Goal: Navigation & Orientation: Find specific page/section

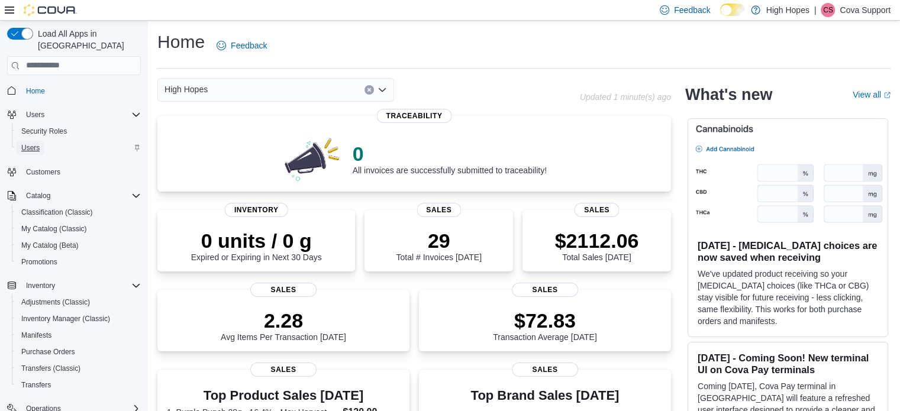
click at [32, 143] on span "Users" at bounding box center [30, 147] width 18 height 9
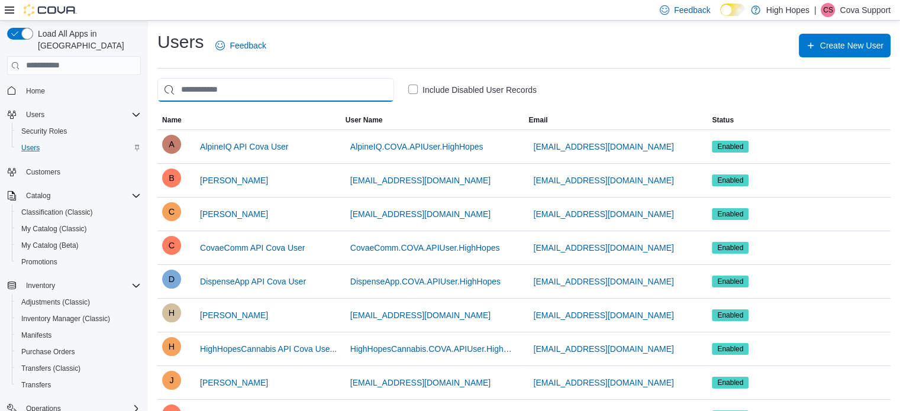
click at [242, 90] on input "search" at bounding box center [275, 90] width 237 height 24
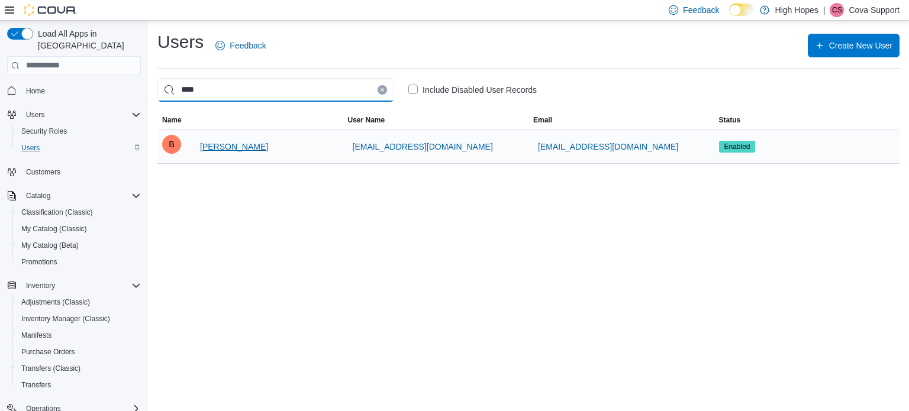
type input "****"
click at [236, 149] on span "Bridjette Holland" at bounding box center [234, 147] width 68 height 12
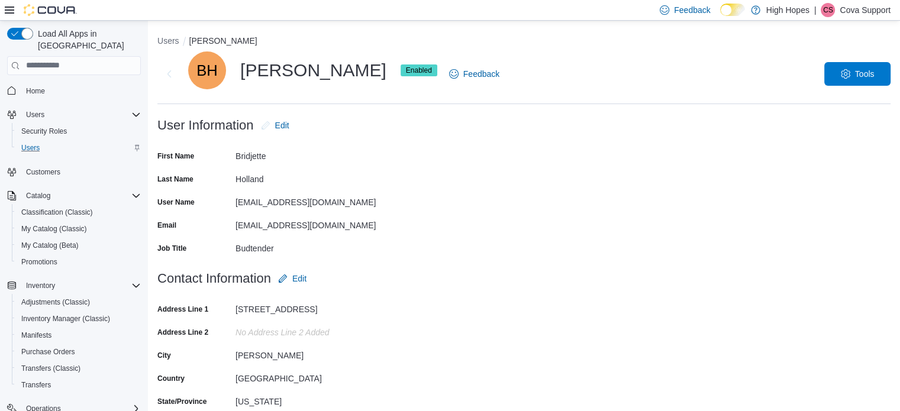
click at [546, 40] on ol "Users Bridjette Holland" at bounding box center [523, 42] width 733 height 14
click at [552, 42] on ol "Users Bridjette Holland" at bounding box center [523, 42] width 733 height 14
click at [558, 38] on ol "Users Bridjette Holland" at bounding box center [523, 42] width 733 height 14
drag, startPoint x: 838, startPoint y: 4, endPoint x: 838, endPoint y: 16, distance: 12.4
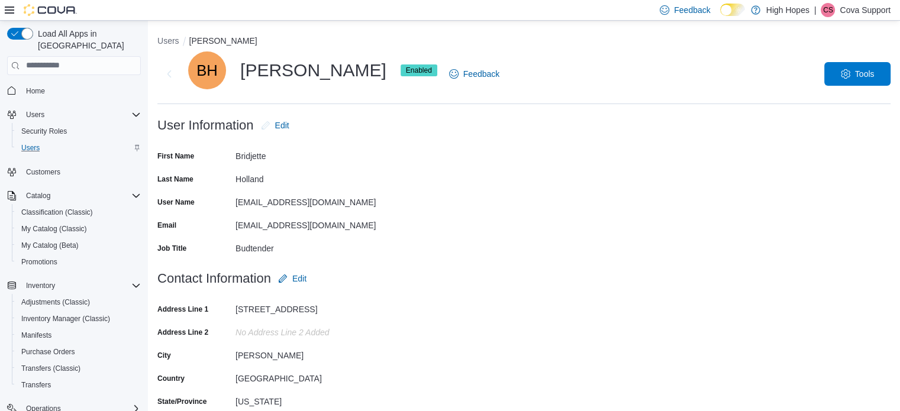
click at [838, 7] on div "| CS Cova Support" at bounding box center [853, 10] width 76 height 14
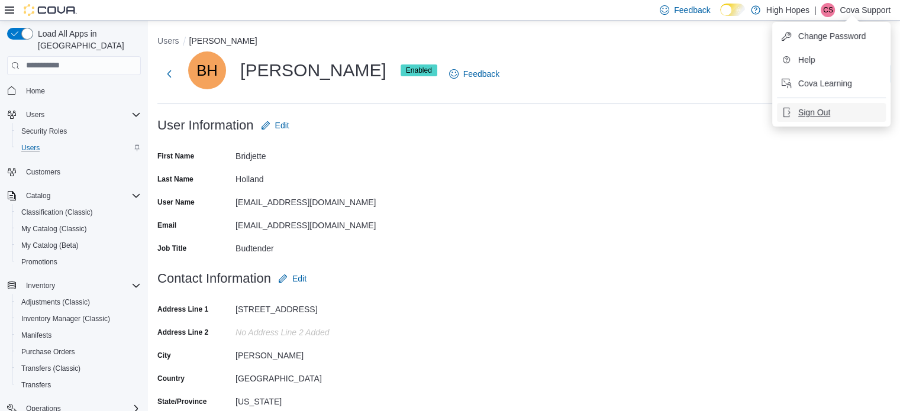
click at [823, 112] on span "Sign Out" at bounding box center [815, 113] width 32 height 12
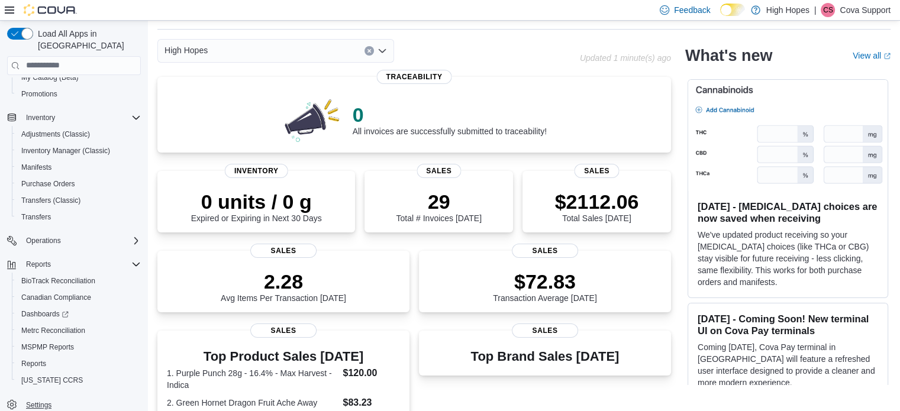
scroll to position [59, 0]
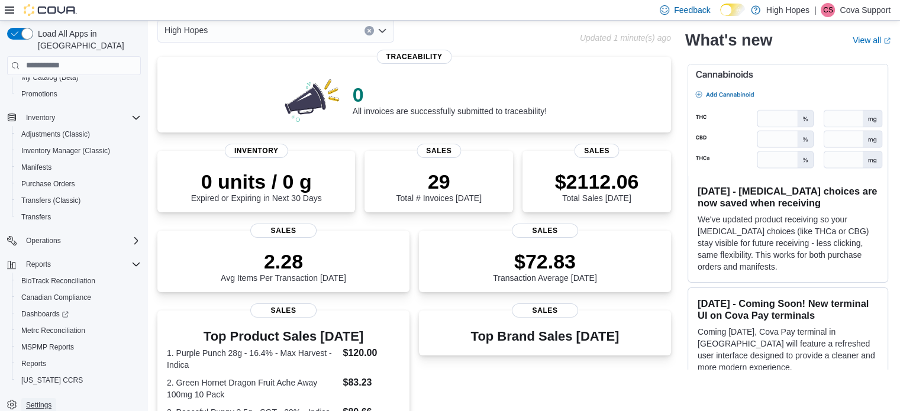
click at [34, 401] on span "Settings" at bounding box center [38, 405] width 25 height 9
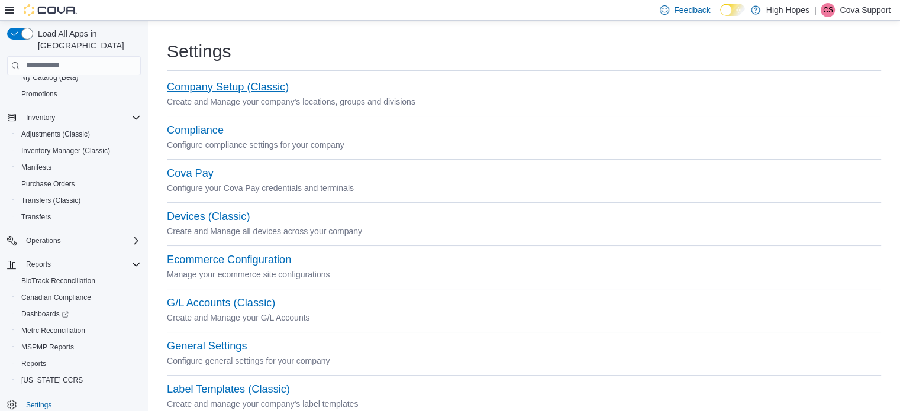
click at [249, 89] on button "Company Setup (Classic)" at bounding box center [228, 87] width 122 height 12
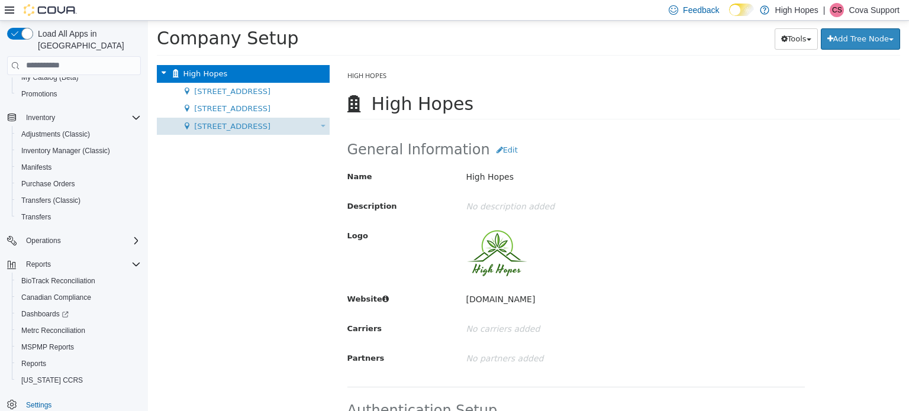
click at [227, 125] on span "834 Highway 19 N" at bounding box center [232, 125] width 76 height 9
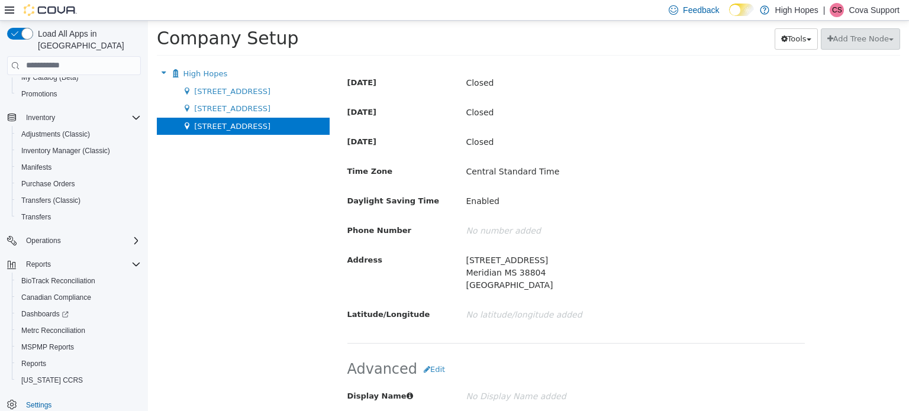
scroll to position [598, 0]
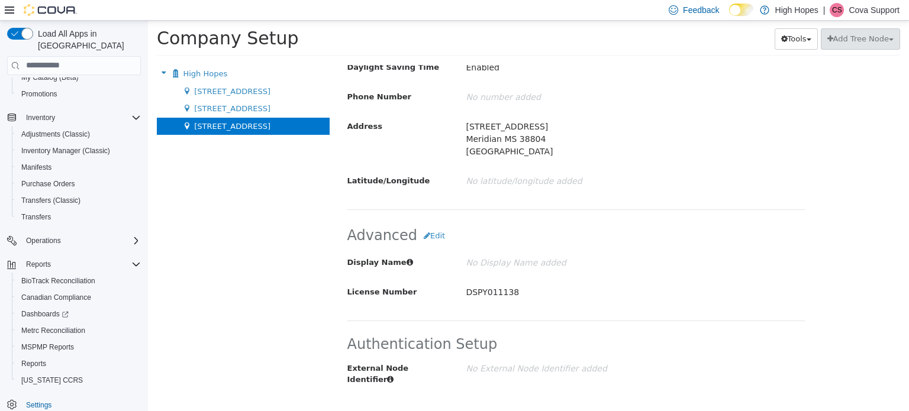
drag, startPoint x: 622, startPoint y: 165, endPoint x: 613, endPoint y: 237, distance: 72.2
click at [215, 108] on span "1201 N Gloster St" at bounding box center [232, 108] width 76 height 9
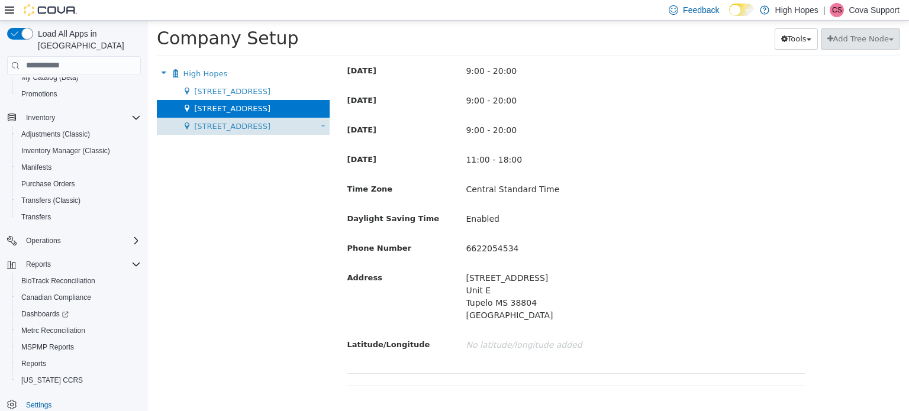
scroll to position [598, 0]
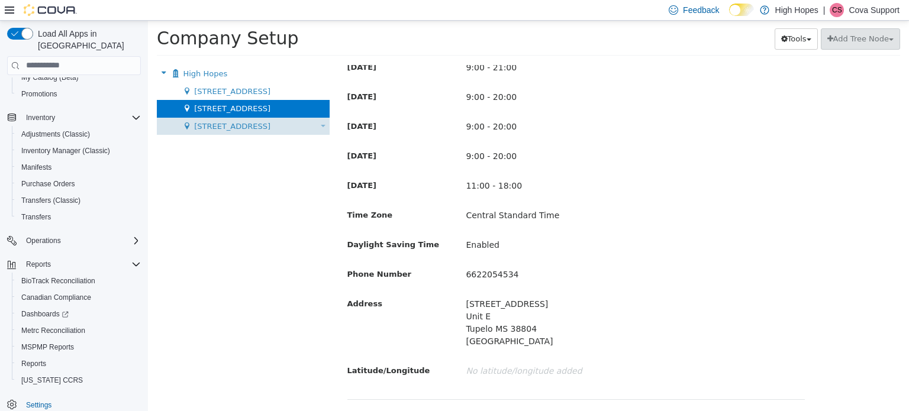
click at [215, 130] on span "834 Highway 19 N" at bounding box center [232, 125] width 76 height 9
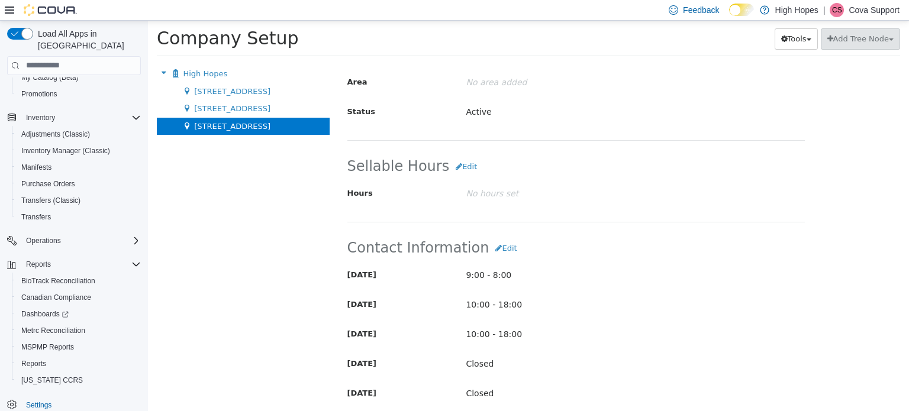
scroll to position [184, 0]
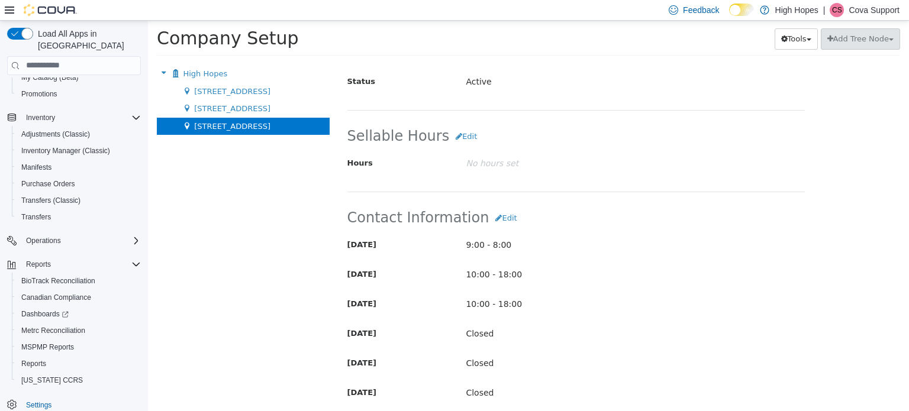
click at [237, 253] on div "High Hopes Move Company 110 Magnolia St Move Location 1201 N Gloster St Move Lo…" at bounding box center [243, 238] width 191 height 346
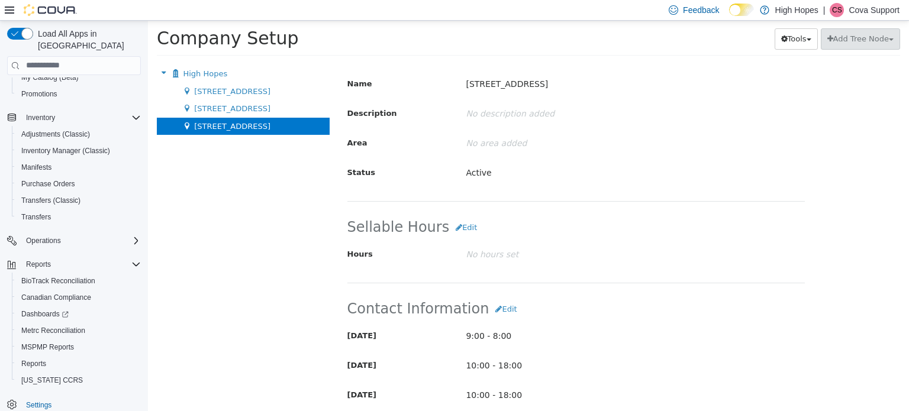
scroll to position [0, 0]
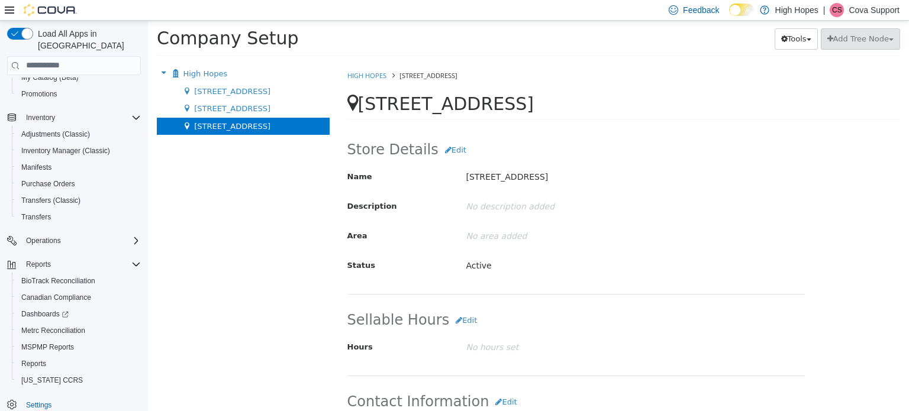
drag, startPoint x: 220, startPoint y: 329, endPoint x: 204, endPoint y: 333, distance: 16.7
click at [205, 333] on div "High Hopes Move Company 110 Magnolia St Move Location 1201 N Gloster St Move Lo…" at bounding box center [243, 238] width 191 height 346
click at [363, 105] on span "834 Highway 19 N" at bounding box center [446, 103] width 176 height 21
click at [369, 104] on span "834 Highway 19 N" at bounding box center [446, 103] width 176 height 21
drag, startPoint x: 367, startPoint y: 104, endPoint x: 483, endPoint y: 105, distance: 116.0
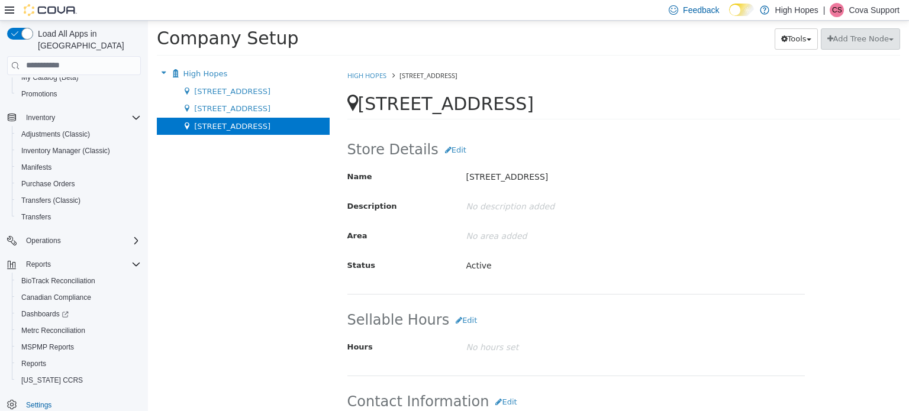
click at [501, 106] on span "834 Highway 19 N" at bounding box center [446, 103] width 176 height 21
copy span "834 Highway 19 N"
click at [504, 52] on div "Company Setup Tools Move Locations Add Tree Node" at bounding box center [529, 41] width 744 height 27
click at [867, 10] on p "Cova Support" at bounding box center [874, 10] width 51 height 14
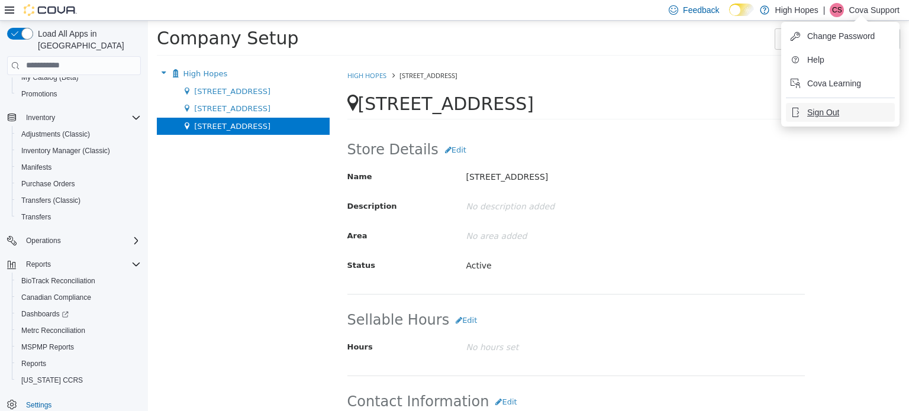
click at [824, 112] on span "Sign Out" at bounding box center [823, 113] width 32 height 12
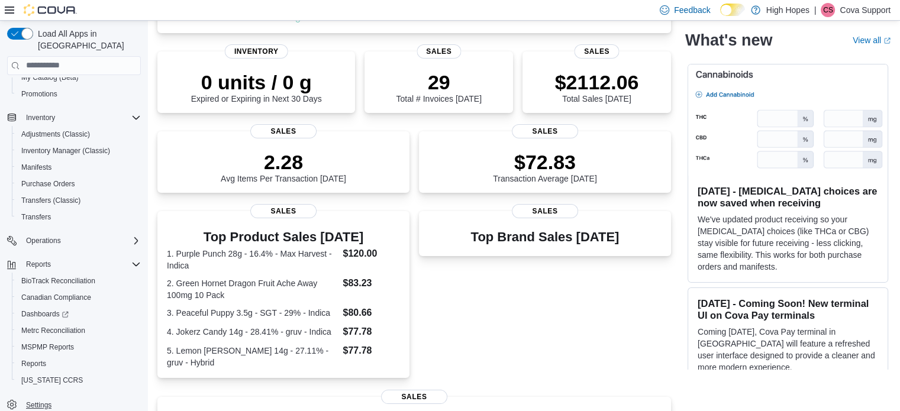
scroll to position [237, 0]
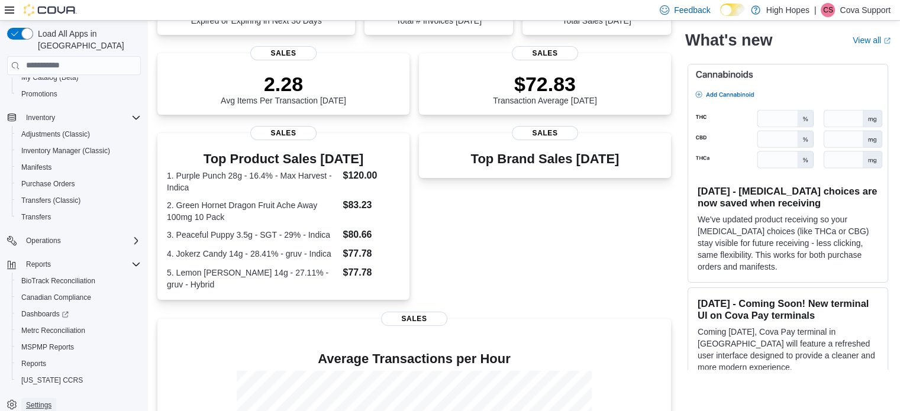
click at [39, 401] on span "Settings" at bounding box center [38, 405] width 25 height 9
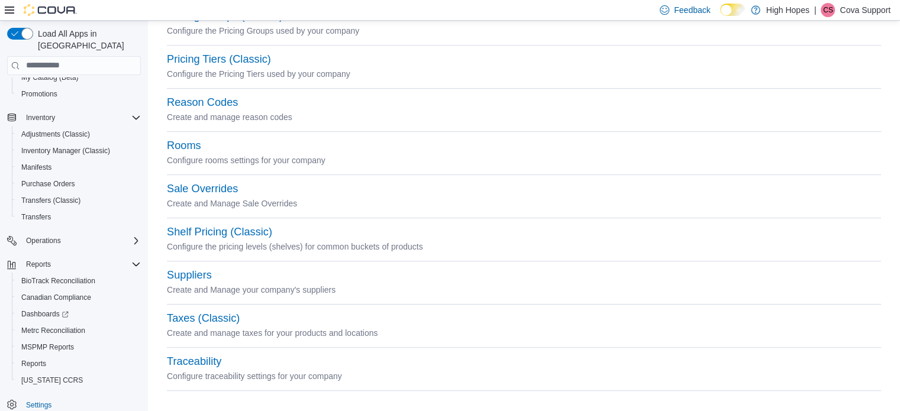
scroll to position [595, 0]
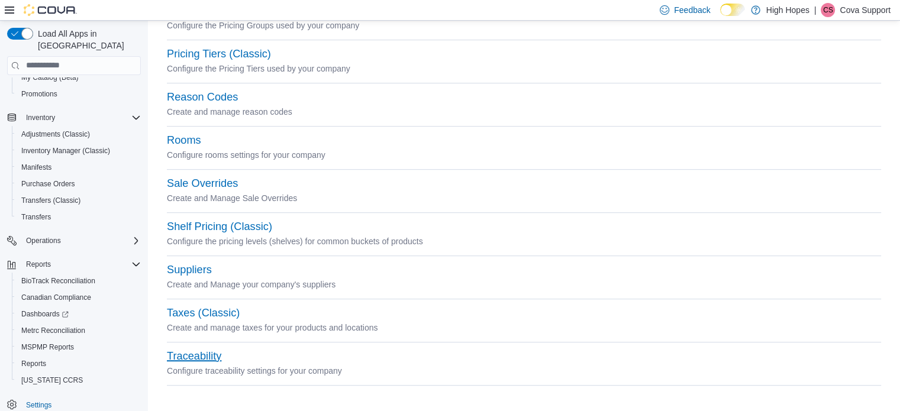
click at [191, 352] on button "Traceability" at bounding box center [194, 356] width 54 height 12
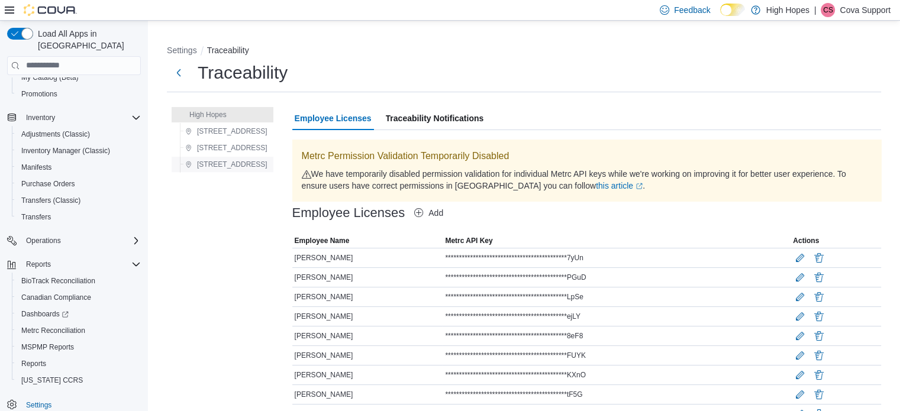
click at [230, 168] on span "[STREET_ADDRESS]" at bounding box center [232, 164] width 70 height 9
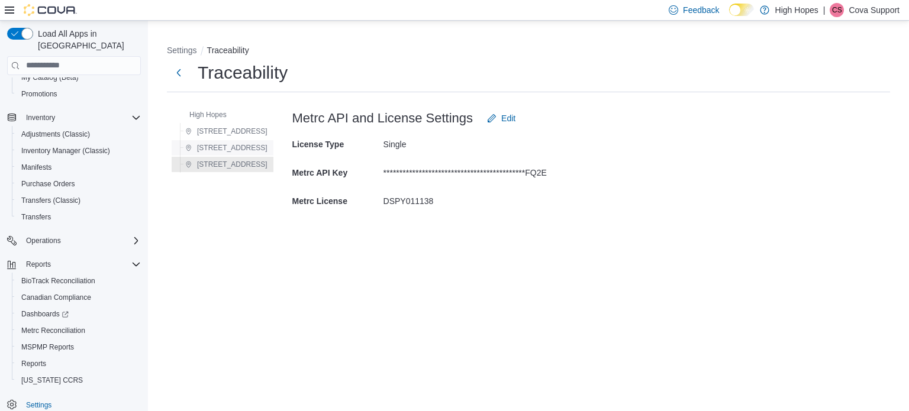
click at [225, 147] on span "[STREET_ADDRESS]" at bounding box center [232, 147] width 70 height 9
click at [224, 164] on span "[STREET_ADDRESS]" at bounding box center [232, 164] width 70 height 9
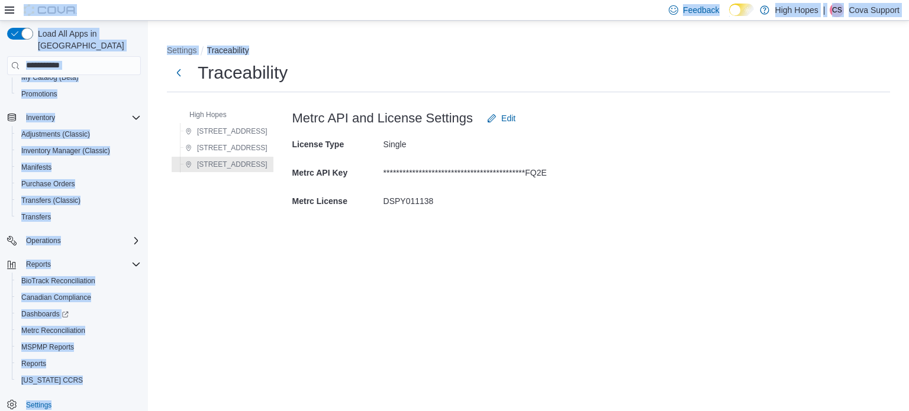
drag, startPoint x: 446, startPoint y: 72, endPoint x: 381, endPoint y: -72, distance: 157.1
click at [381, 0] on html "**********" at bounding box center [454, 205] width 909 height 411
click at [201, 114] on span "High Hopes" at bounding box center [207, 114] width 37 height 9
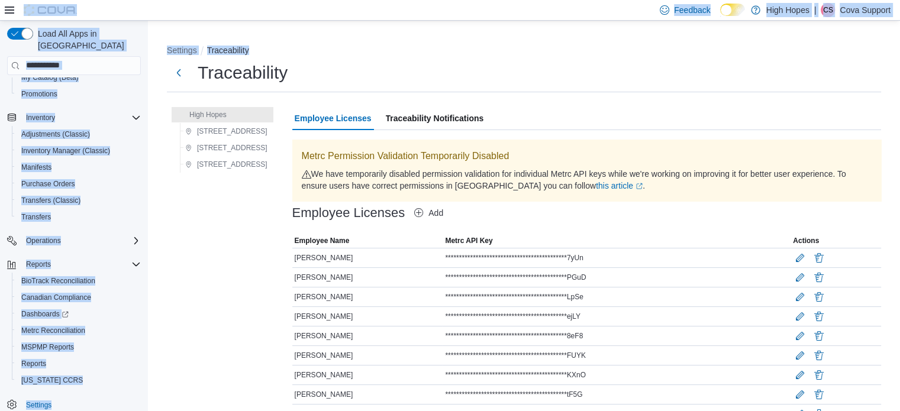
click at [456, 48] on ol "Settings Traceability" at bounding box center [524, 51] width 715 height 14
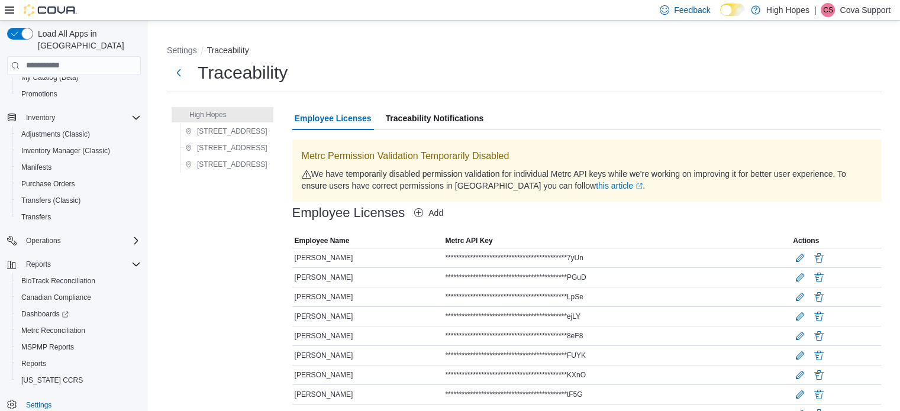
click at [479, 51] on ol "Settings Traceability" at bounding box center [524, 51] width 715 height 14
click at [213, 169] on span "[STREET_ADDRESS]" at bounding box center [226, 164] width 82 height 14
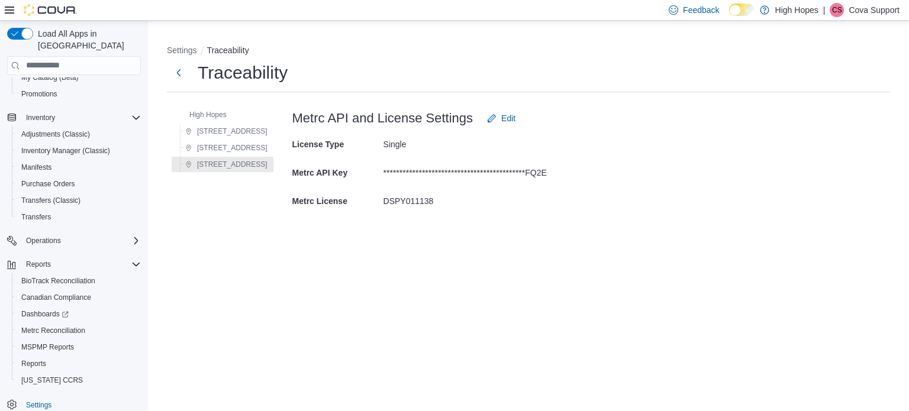
drag, startPoint x: 500, startPoint y: 43, endPoint x: 490, endPoint y: 41, distance: 9.5
click at [500, 42] on div "**********" at bounding box center [528, 129] width 742 height 199
click at [491, 40] on div "**********" at bounding box center [528, 129] width 742 height 199
click at [449, 28] on div "**********" at bounding box center [528, 130] width 761 height 218
click at [449, 29] on div "**********" at bounding box center [528, 130] width 761 height 218
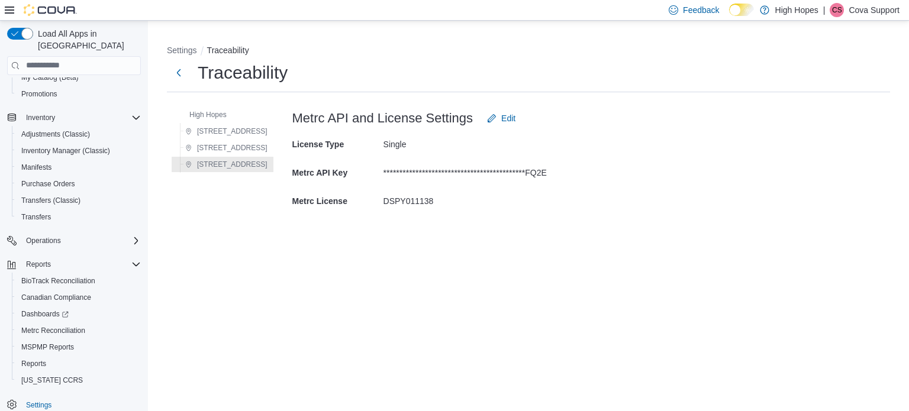
click at [449, 49] on ol "Settings Traceability" at bounding box center [528, 51] width 723 height 14
click at [445, 49] on ol "Settings Traceability" at bounding box center [528, 51] width 723 height 14
click at [255, 375] on div "**********" at bounding box center [528, 216] width 761 height 391
click at [501, 120] on span "Edit" at bounding box center [508, 118] width 14 height 12
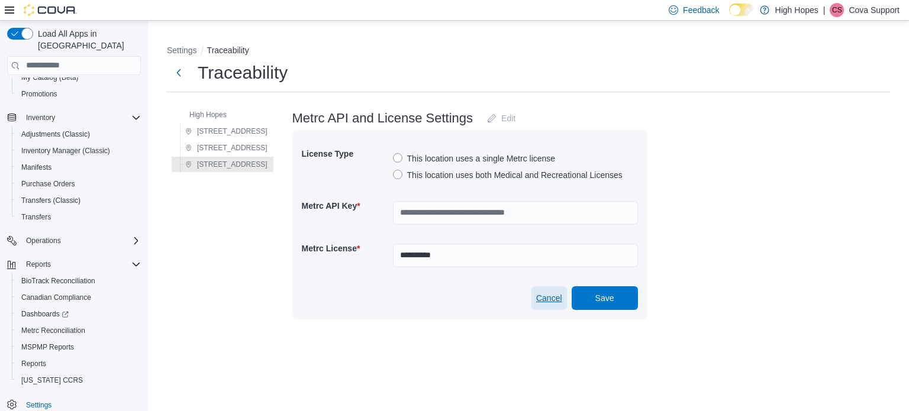
click at [532, 298] on button "Cancel" at bounding box center [550, 299] width 36 height 24
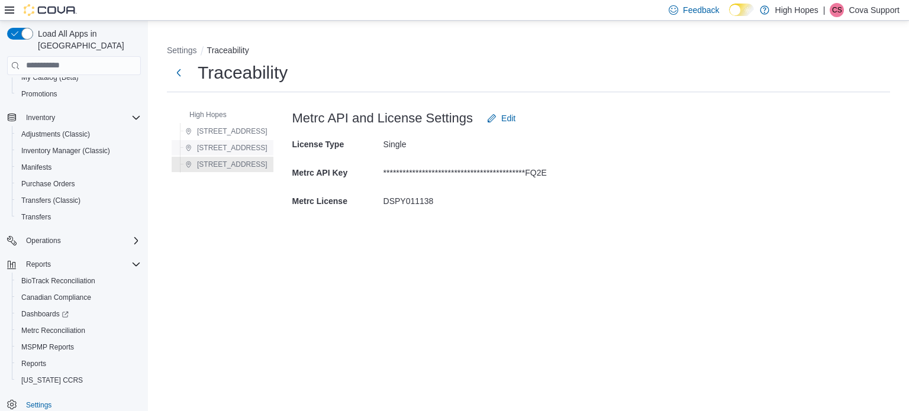
click at [227, 148] on span "[STREET_ADDRESS]" at bounding box center [232, 147] width 70 height 9
click at [229, 128] on span "[STREET_ADDRESS]" at bounding box center [232, 131] width 70 height 9
click at [230, 168] on span "[STREET_ADDRESS]" at bounding box center [232, 164] width 70 height 9
click at [231, 147] on span "[STREET_ADDRESS]" at bounding box center [232, 147] width 70 height 9
click at [231, 130] on span "[STREET_ADDRESS]" at bounding box center [232, 131] width 70 height 9
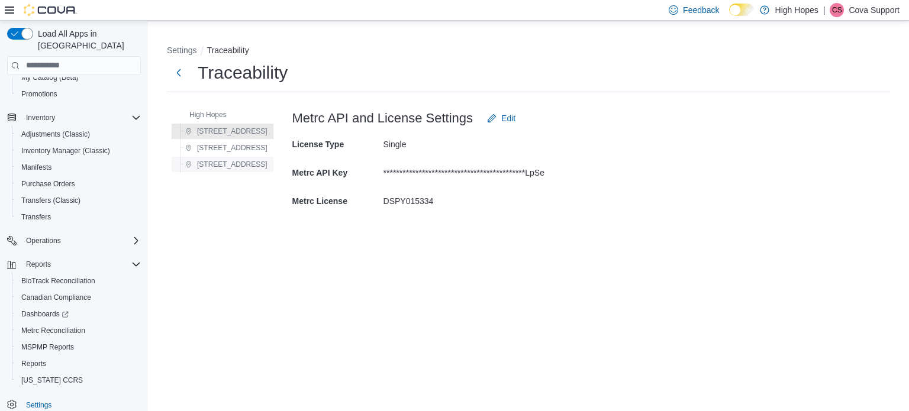
click at [236, 163] on span "[STREET_ADDRESS]" at bounding box center [232, 164] width 70 height 9
click at [213, 111] on span "High Hopes" at bounding box center [207, 114] width 37 height 9
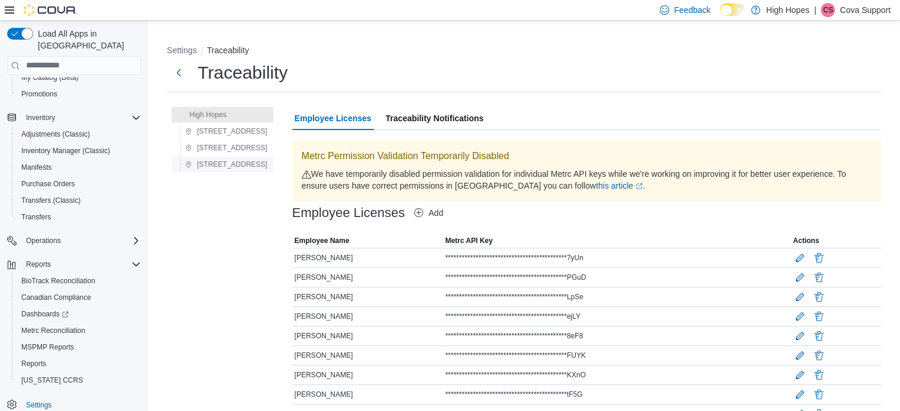
click at [216, 163] on span "[STREET_ADDRESS]" at bounding box center [232, 164] width 70 height 9
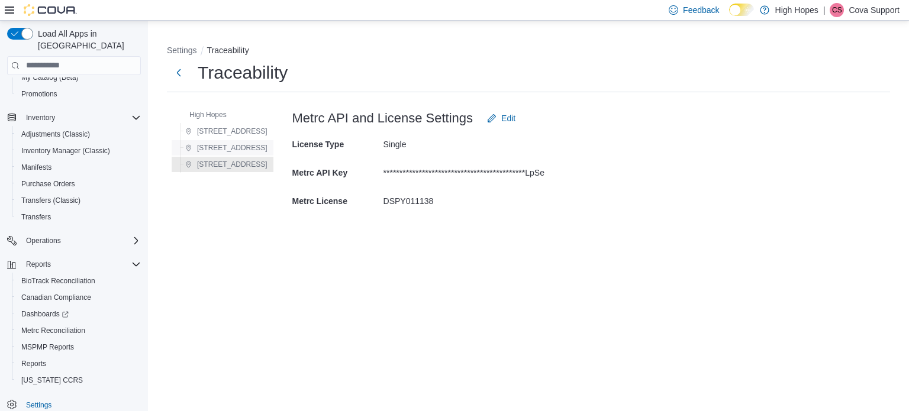
click at [234, 147] on span "[STREET_ADDRESS]" at bounding box center [232, 147] width 70 height 9
click at [223, 123] on div "[STREET_ADDRESS]" at bounding box center [225, 131] width 96 height 17
click at [223, 132] on span "[STREET_ADDRESS]" at bounding box center [232, 131] width 70 height 9
click at [229, 168] on span "[STREET_ADDRESS]" at bounding box center [232, 164] width 70 height 9
click at [236, 218] on div "High Hopes 110 Magnolia St 1201 N Gloster St 834 Highway 19 N" at bounding box center [222, 161] width 111 height 118
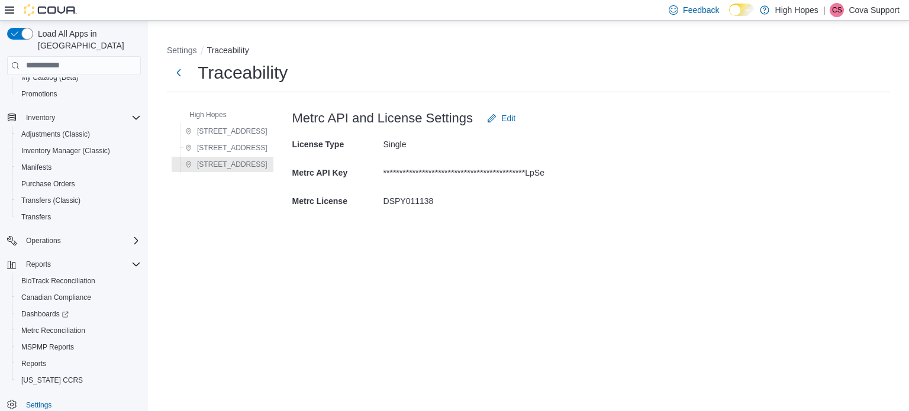
click at [522, 33] on div "**********" at bounding box center [528, 129] width 742 height 199
click at [862, 13] on p "Cova Support" at bounding box center [874, 10] width 51 height 14
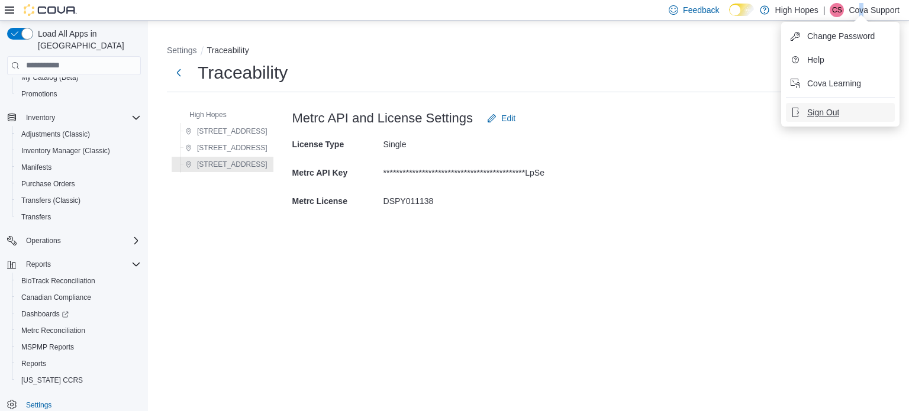
drag, startPoint x: 820, startPoint y: 111, endPoint x: 790, endPoint y: 105, distance: 30.2
click at [819, 113] on span "Sign Out" at bounding box center [823, 113] width 32 height 12
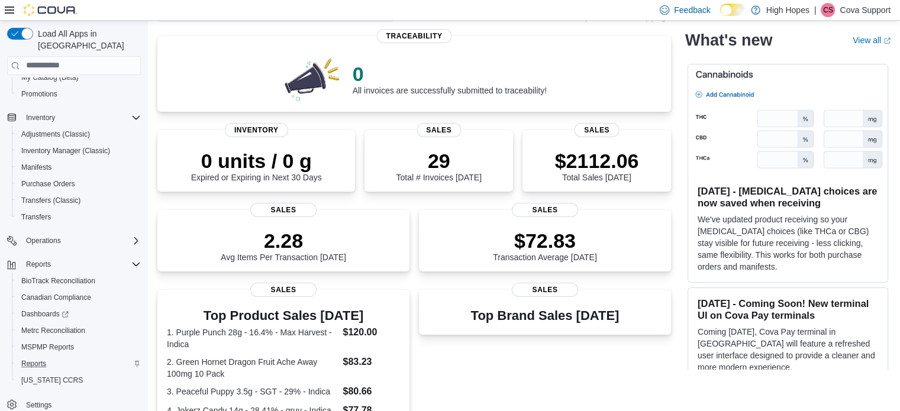
scroll to position [178, 0]
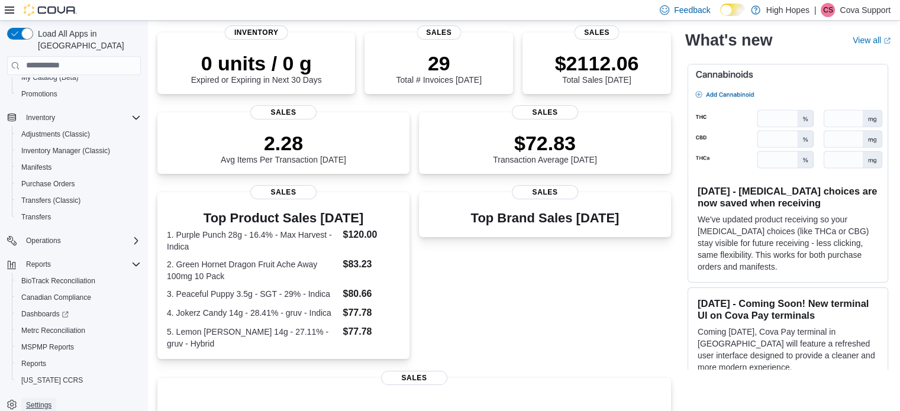
click at [40, 401] on span "Settings" at bounding box center [38, 405] width 25 height 9
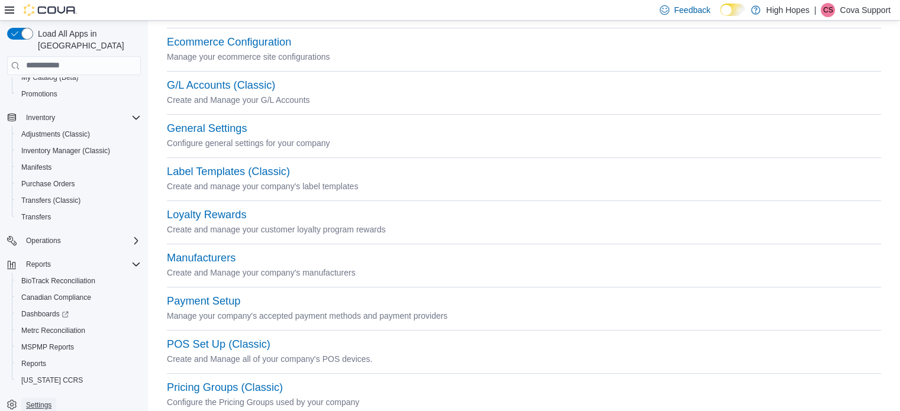
scroll to position [237, 0]
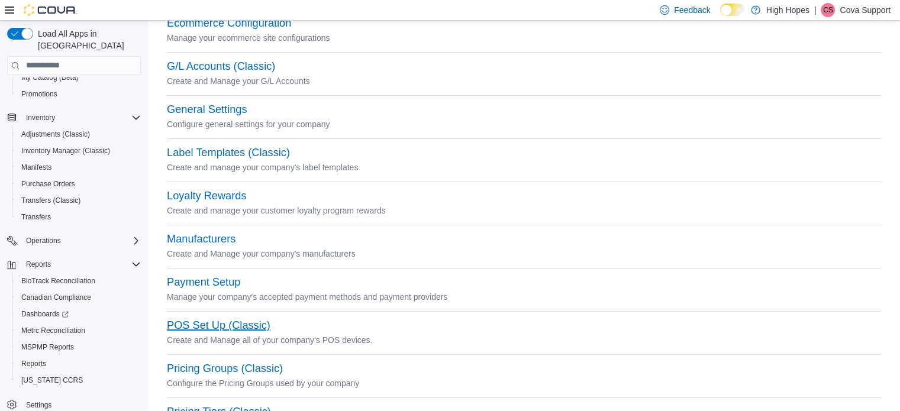
click at [220, 321] on button "POS Set Up (Classic)" at bounding box center [219, 326] width 104 height 12
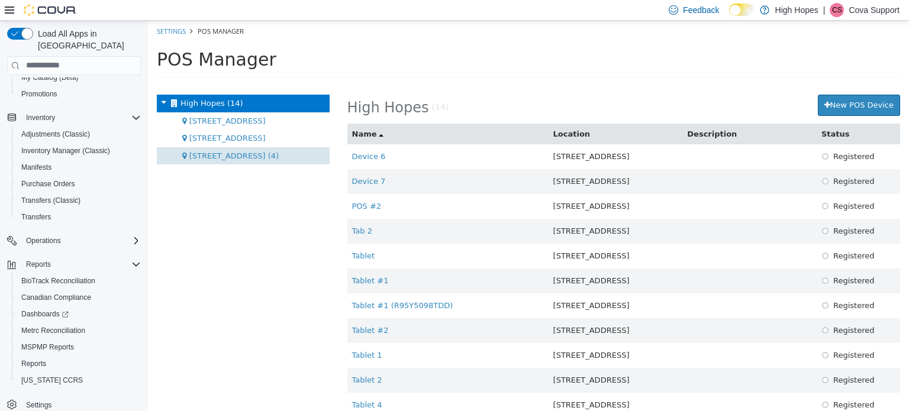
click at [229, 158] on span "834 Highway 19 N (4)" at bounding box center [233, 155] width 89 height 9
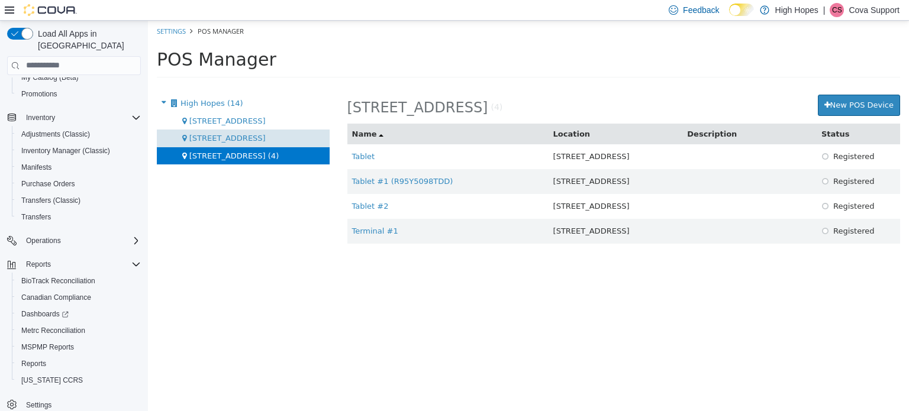
click at [222, 139] on span "1201 N Gloster St (7)" at bounding box center [227, 137] width 76 height 9
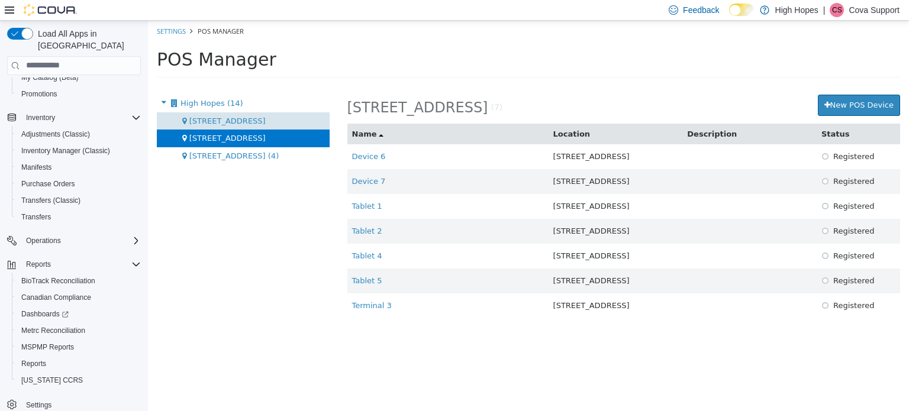
click at [228, 116] on span "110 Magnolia St (3)" at bounding box center [227, 120] width 76 height 9
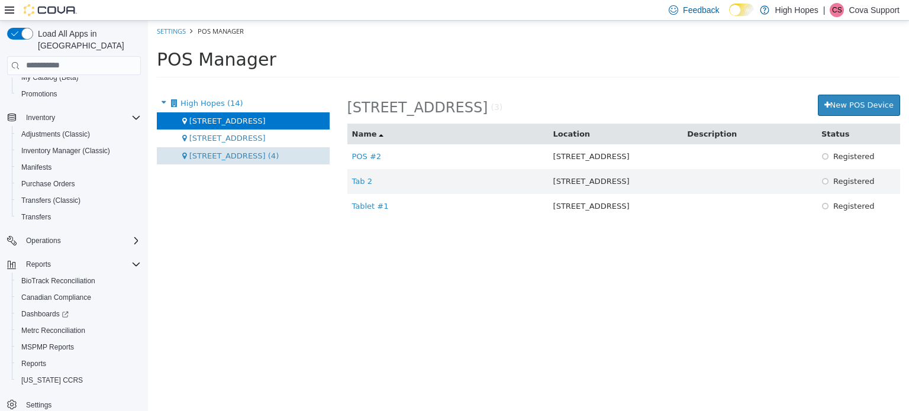
click at [221, 156] on span "834 Highway 19 N (4)" at bounding box center [233, 155] width 89 height 9
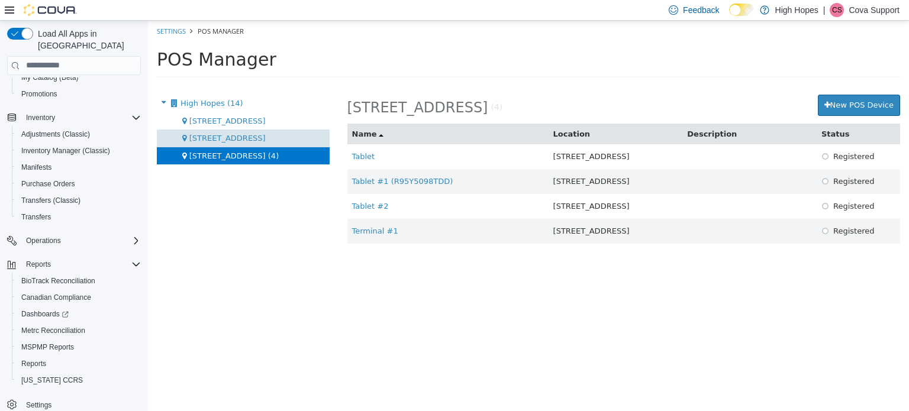
click at [220, 139] on span "1201 N Gloster St (7)" at bounding box center [227, 137] width 76 height 9
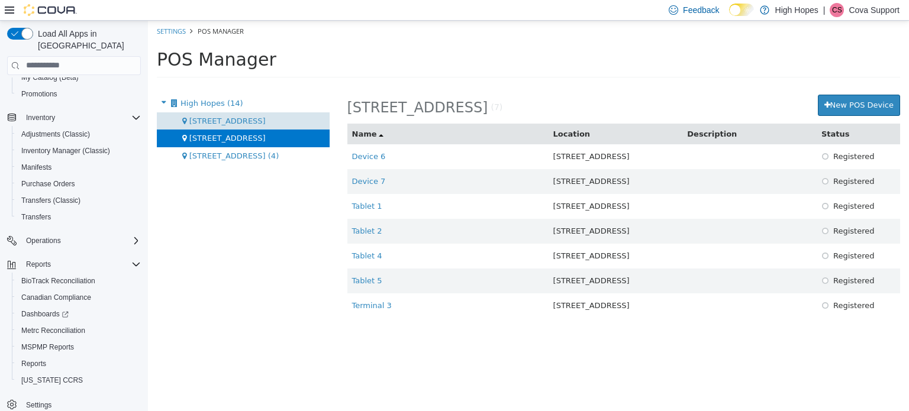
click at [220, 120] on span "110 Magnolia St (3)" at bounding box center [227, 120] width 76 height 9
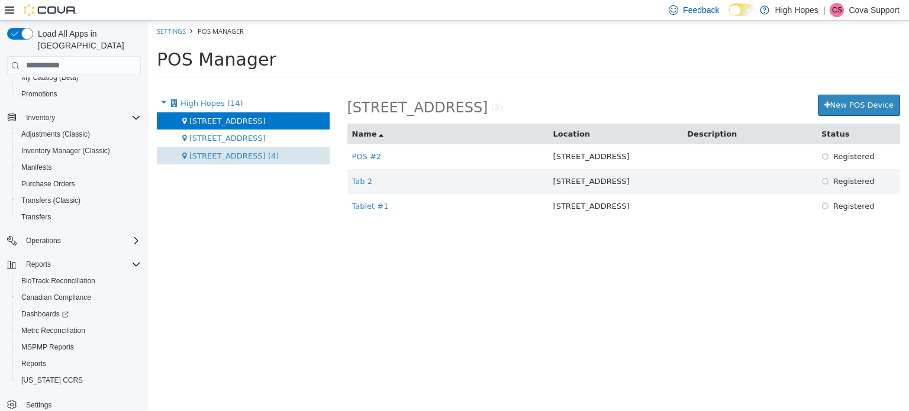
click at [221, 151] on span "834 Highway 19 N (4)" at bounding box center [233, 155] width 89 height 9
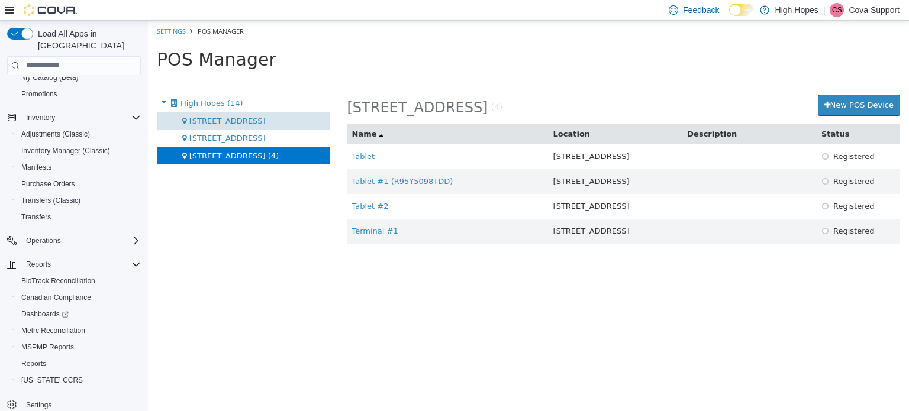
click at [217, 121] on span "110 Magnolia St (3)" at bounding box center [227, 120] width 76 height 9
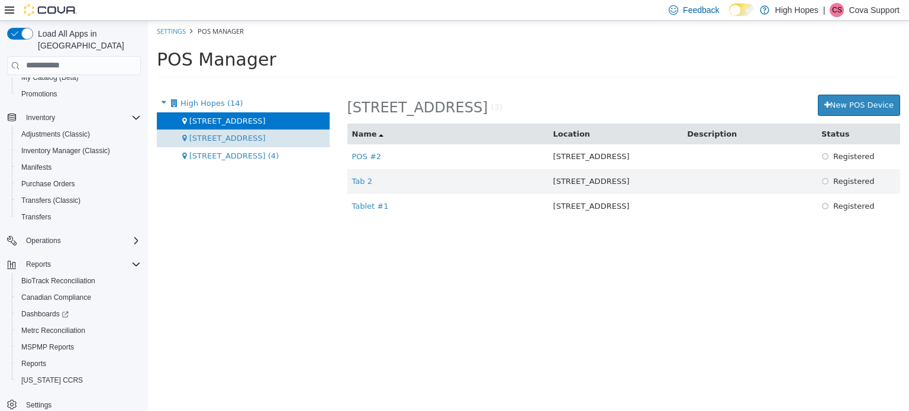
click at [215, 141] on span "1201 N Gloster St (7)" at bounding box center [227, 137] width 76 height 9
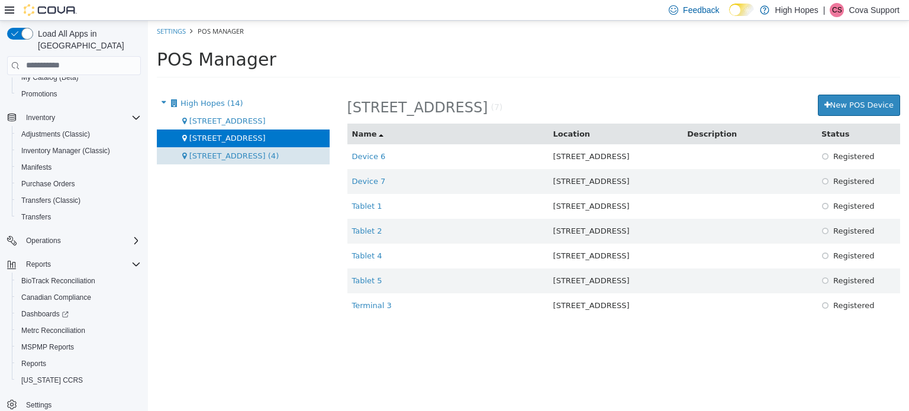
click at [217, 160] on div "834 Highway 19 N (4)" at bounding box center [243, 156] width 173 height 18
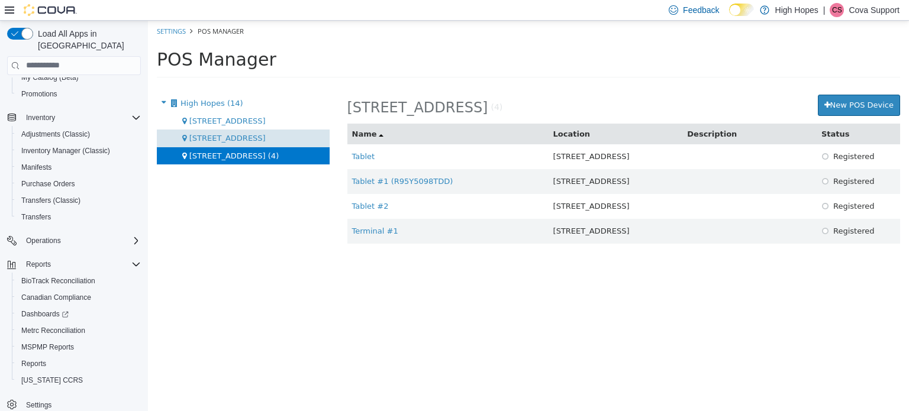
click at [218, 136] on span "1201 N Gloster St (7)" at bounding box center [227, 137] width 76 height 9
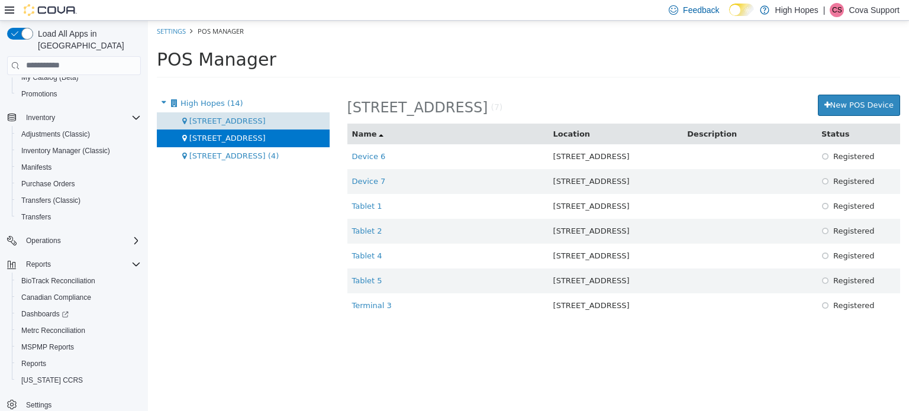
click at [217, 117] on span "110 Magnolia St (3)" at bounding box center [227, 120] width 76 height 9
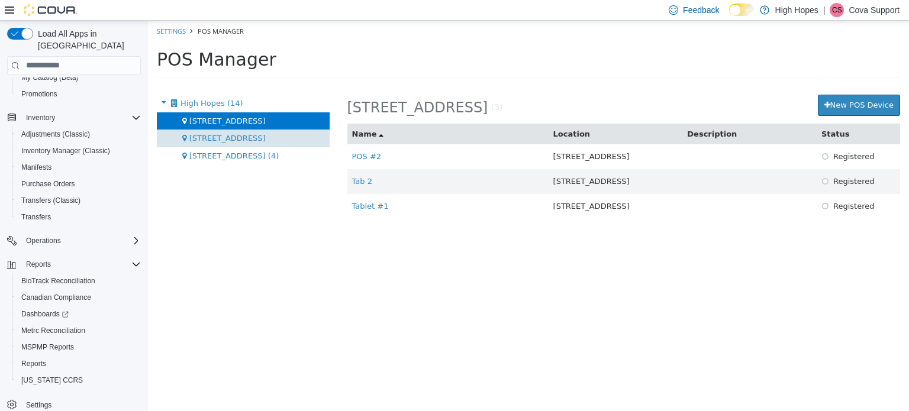
click at [219, 146] on div "1201 N Gloster St (7)" at bounding box center [243, 138] width 173 height 18
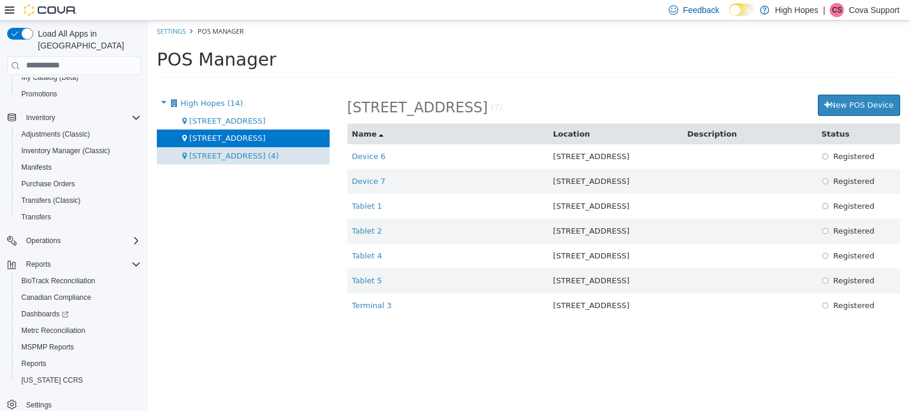
click at [219, 156] on span "834 Highway 19 N (4)" at bounding box center [233, 155] width 89 height 9
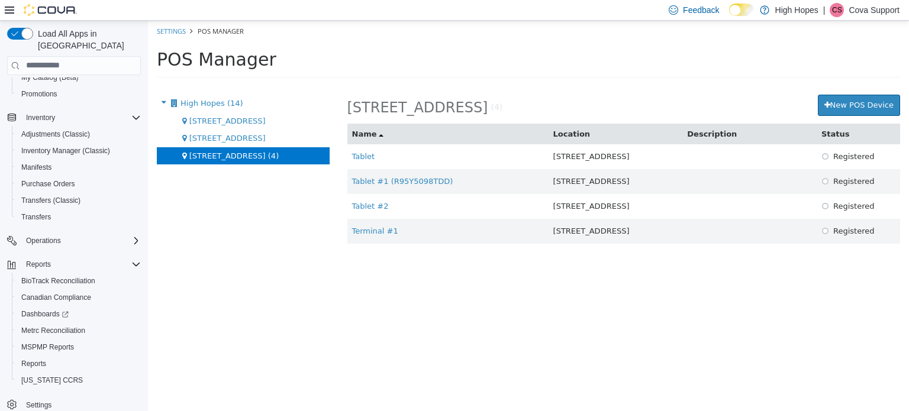
click at [240, 220] on div "High Hopes (14) 110 Magnolia St (3) 1201 N Gloster St (7) 834 Highway 19 N (4)" at bounding box center [243, 252] width 191 height 317
click at [243, 219] on div "High Hopes (14) 110 Magnolia St (3) 1201 N Gloster St (7) 834 Highway 19 N (4)" at bounding box center [243, 252] width 191 height 317
click at [863, 9] on p "Cova Support" at bounding box center [874, 10] width 51 height 14
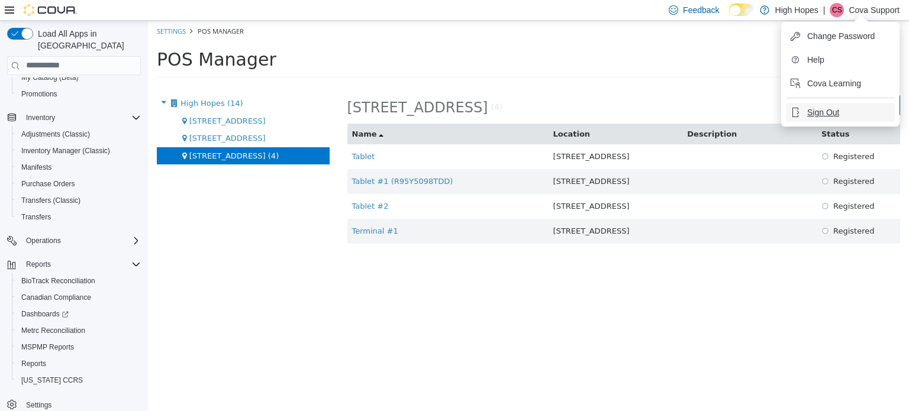
drag, startPoint x: 820, startPoint y: 112, endPoint x: 784, endPoint y: 94, distance: 40.8
click at [818, 112] on span "Sign Out" at bounding box center [823, 113] width 32 height 12
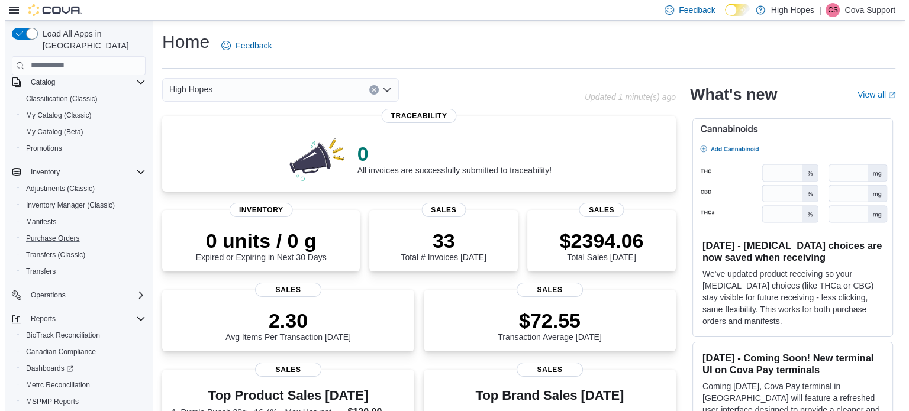
scroll to position [118, 0]
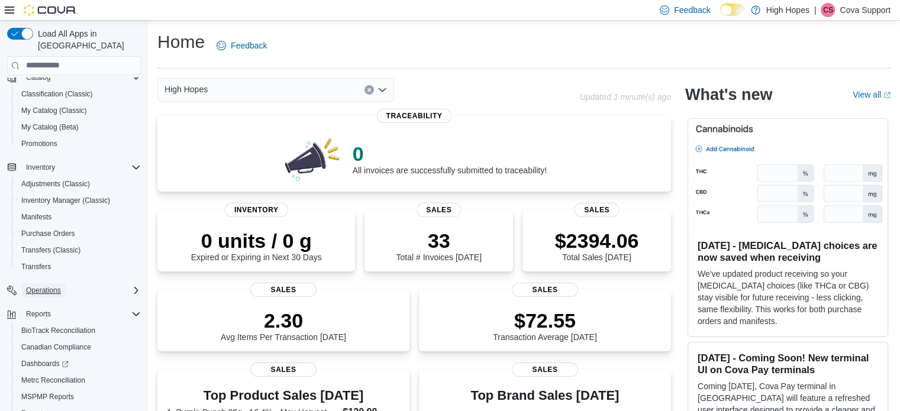
click at [52, 286] on span "Operations" at bounding box center [43, 290] width 35 height 9
click at [66, 319] on span "Traceabilty Dashboard" at bounding box center [56, 323] width 71 height 9
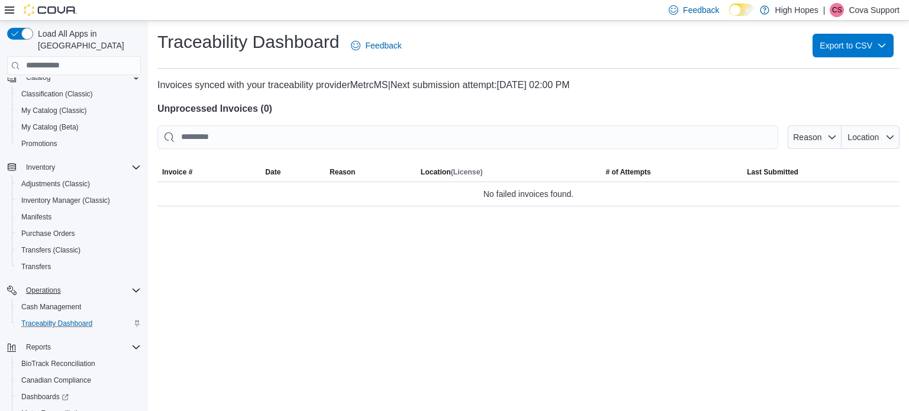
click at [582, 112] on h4 "Unprocessed Invoices ( 0 )" at bounding box center [528, 109] width 742 height 14
